Goal: Find specific page/section: Find specific page/section

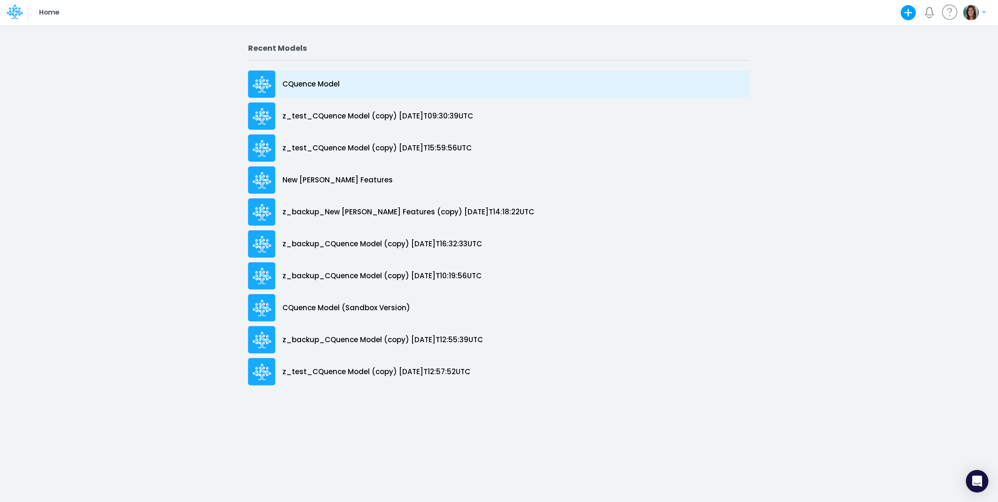
click at [323, 85] on p "CQuence Model" at bounding box center [310, 84] width 57 height 11
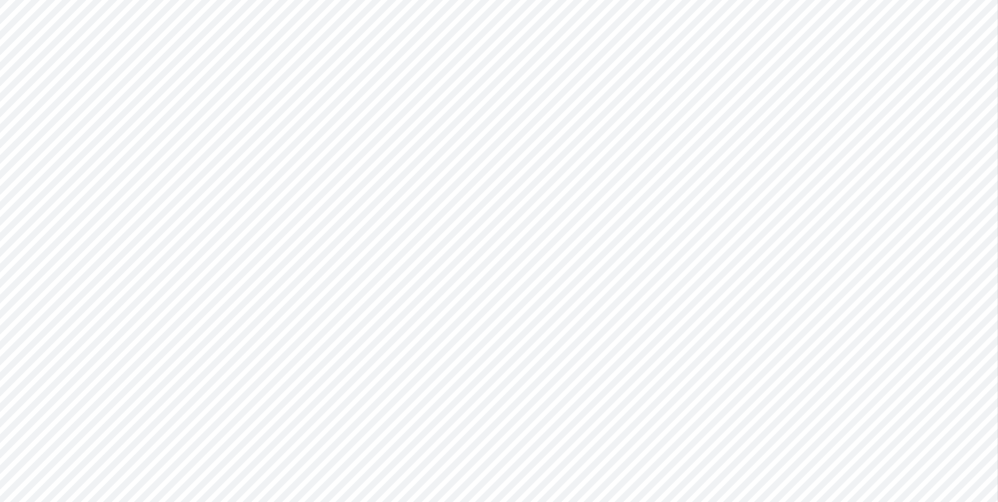
type input "Consolidated All by Month"
